Goal: Task Accomplishment & Management: Manage account settings

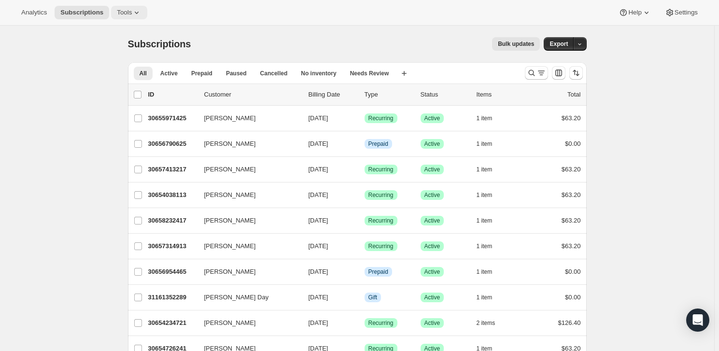
click at [123, 9] on span "Tools" at bounding box center [124, 13] width 15 height 8
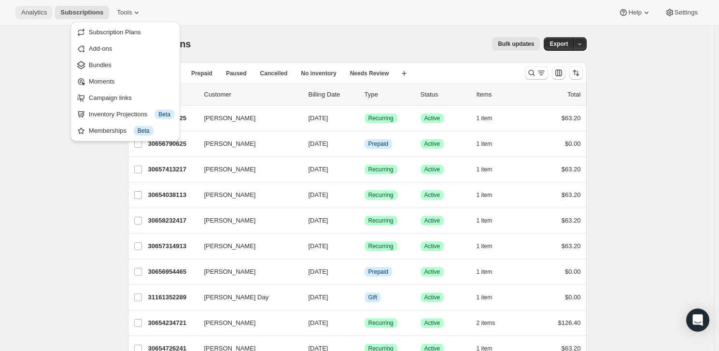
click at [38, 13] on span "Analytics" at bounding box center [34, 13] width 26 height 8
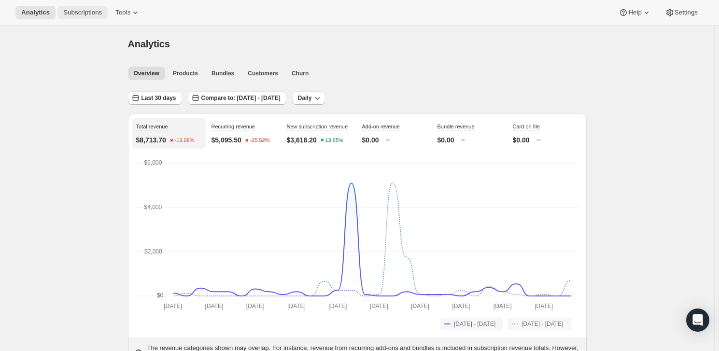
click at [75, 10] on span "Subscriptions" at bounding box center [82, 13] width 39 height 8
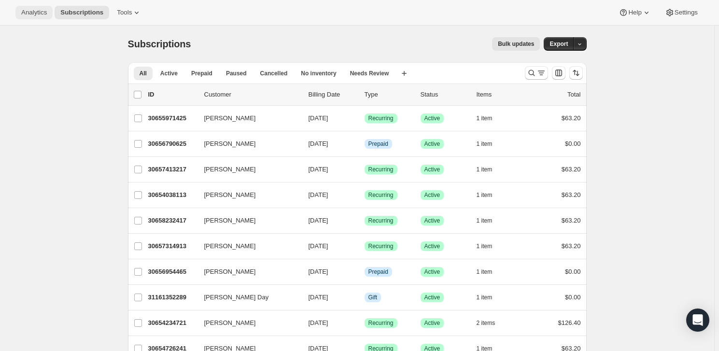
click at [39, 14] on span "Analytics" at bounding box center [34, 13] width 26 height 8
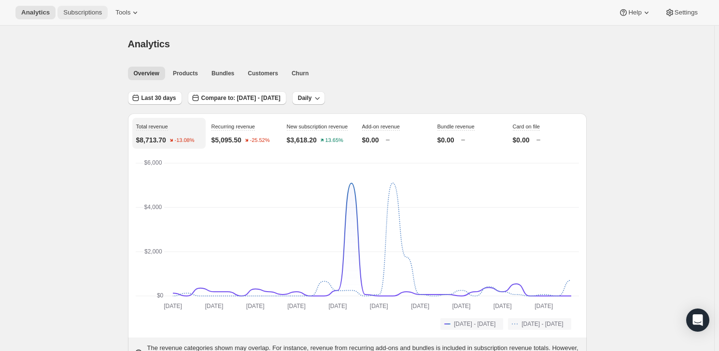
click at [94, 15] on span "Subscriptions" at bounding box center [82, 13] width 39 height 8
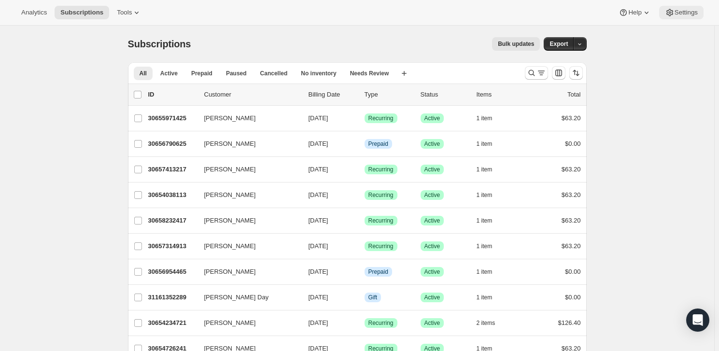
click at [690, 14] on span "Settings" at bounding box center [686, 13] width 23 height 8
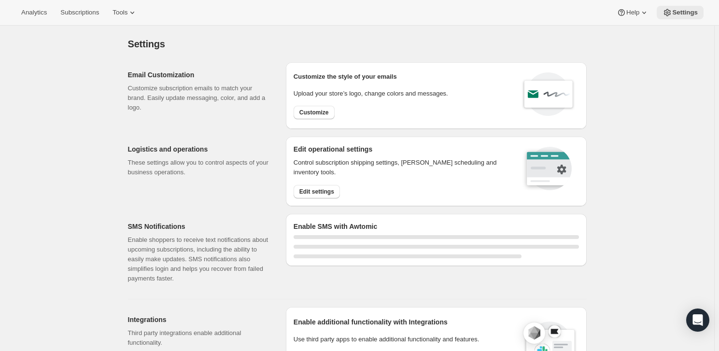
select select "22:00"
select select "09:00"
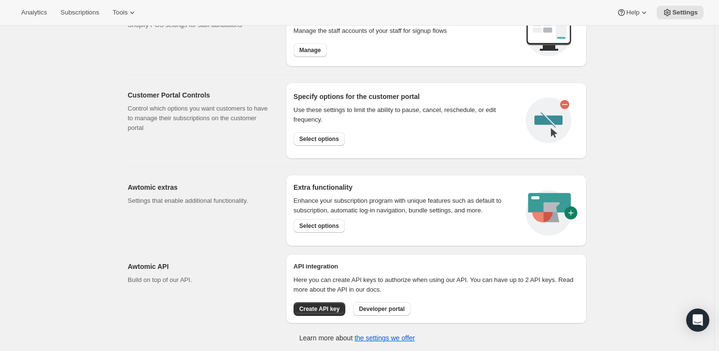
scroll to position [478, 0]
click at [443, 279] on p "Here you can create API keys to authorize when using our API. You can have up t…" at bounding box center [437, 284] width 286 height 19
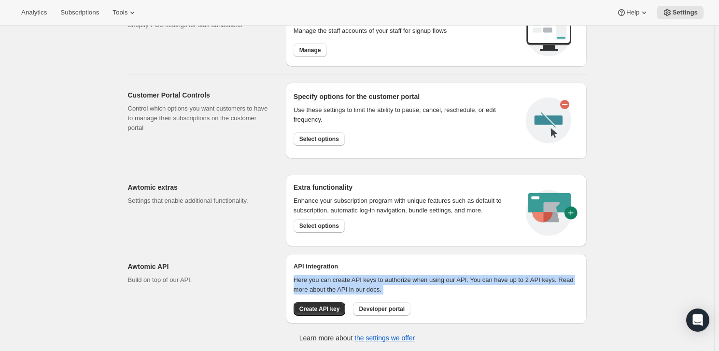
click at [443, 279] on p "Here you can create API keys to authorize when using our API. You can have up t…" at bounding box center [437, 284] width 286 height 19
click at [517, 288] on p "Here you can create API keys to authorize when using our API. You can have up t…" at bounding box center [437, 284] width 286 height 19
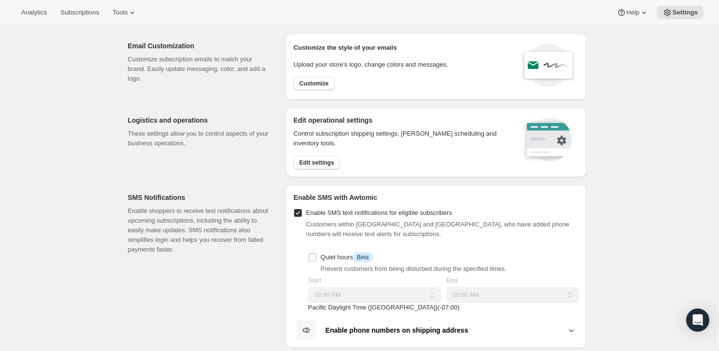
scroll to position [43, 0]
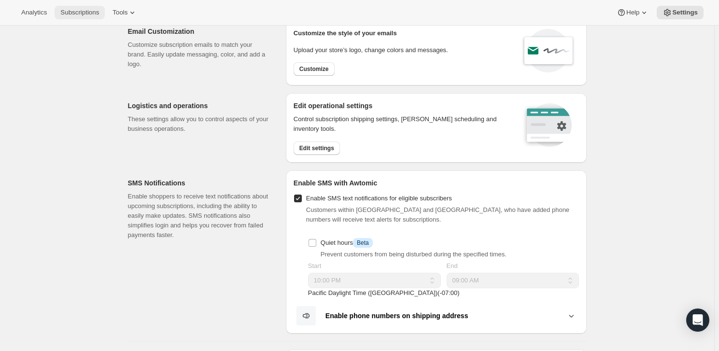
click at [84, 12] on span "Subscriptions" at bounding box center [79, 13] width 39 height 8
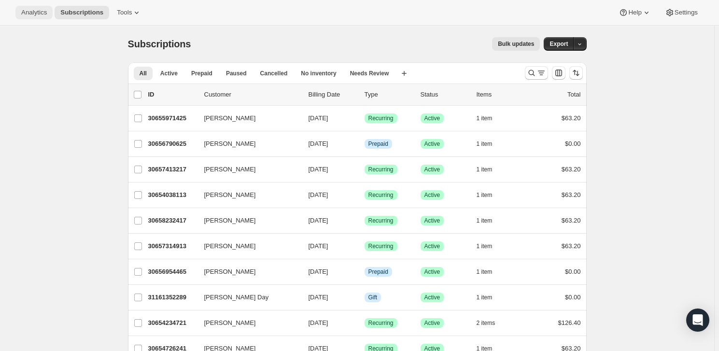
click at [46, 15] on span "Analytics" at bounding box center [34, 13] width 26 height 8
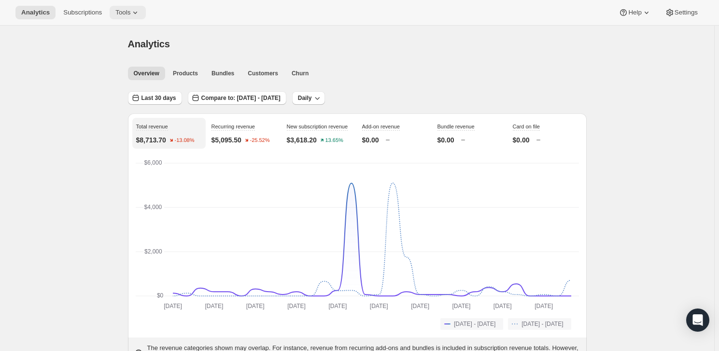
click at [130, 17] on icon at bounding box center [135, 13] width 10 height 10
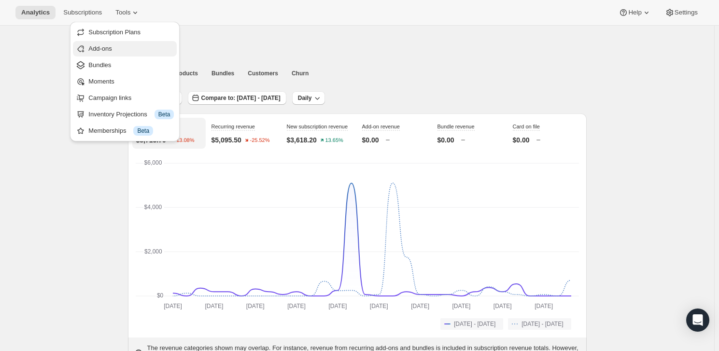
click at [115, 50] on span "Add-ons" at bounding box center [131, 49] width 86 height 10
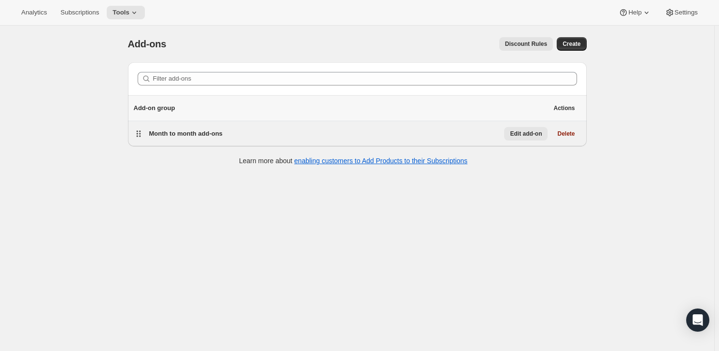
click at [517, 133] on span "Edit add-on" at bounding box center [526, 134] width 32 height 8
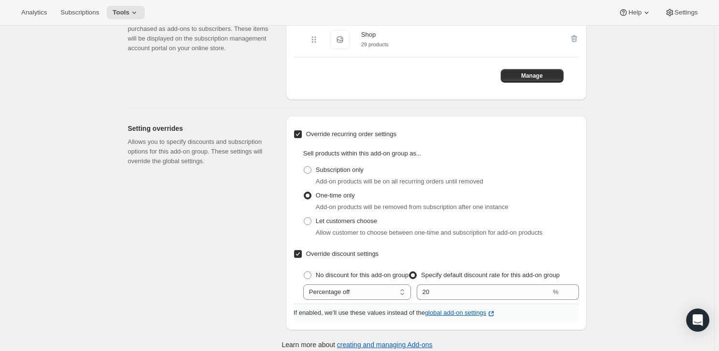
scroll to position [284, 0]
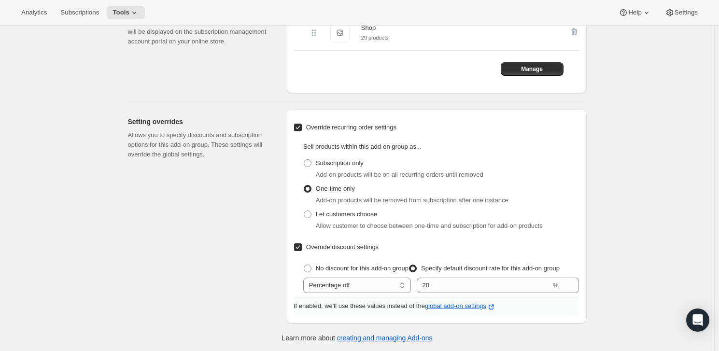
drag, startPoint x: 472, startPoint y: 303, endPoint x: 458, endPoint y: 300, distance: 13.5
click at [458, 300] on div "If enabled, we'll use these values instead of the global add-on settings" at bounding box center [437, 307] width 286 height 18
click at [457, 306] on p "global add-on settings" at bounding box center [460, 307] width 71 height 10
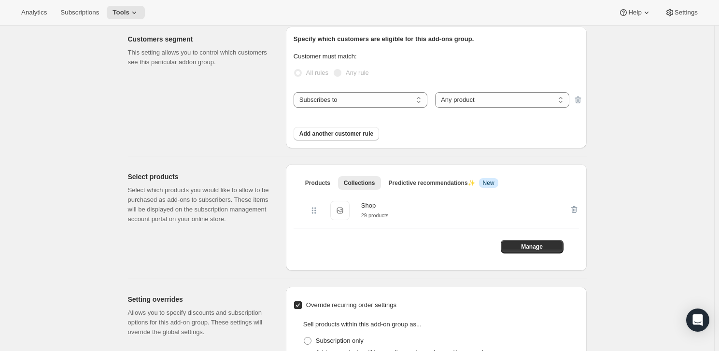
scroll to position [64, 0]
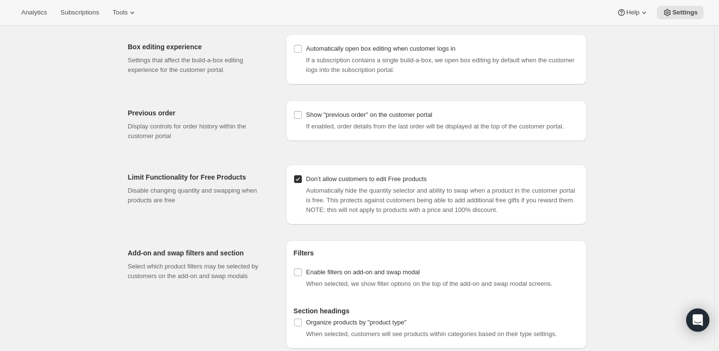
scroll to position [922, 0]
